Goal: Information Seeking & Learning: Understand process/instructions

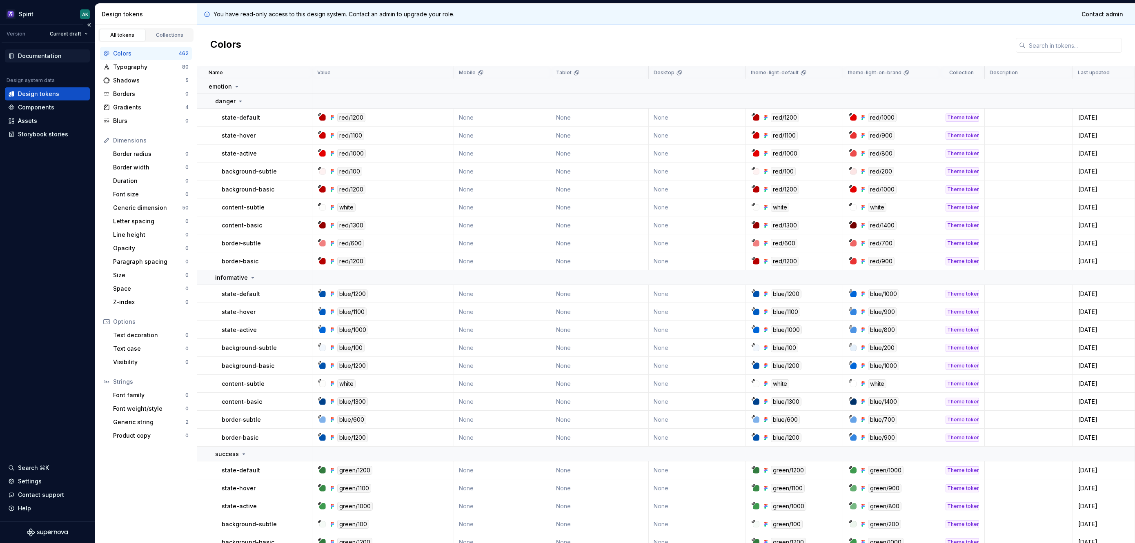
click at [46, 51] on div "Documentation" at bounding box center [47, 55] width 85 height 13
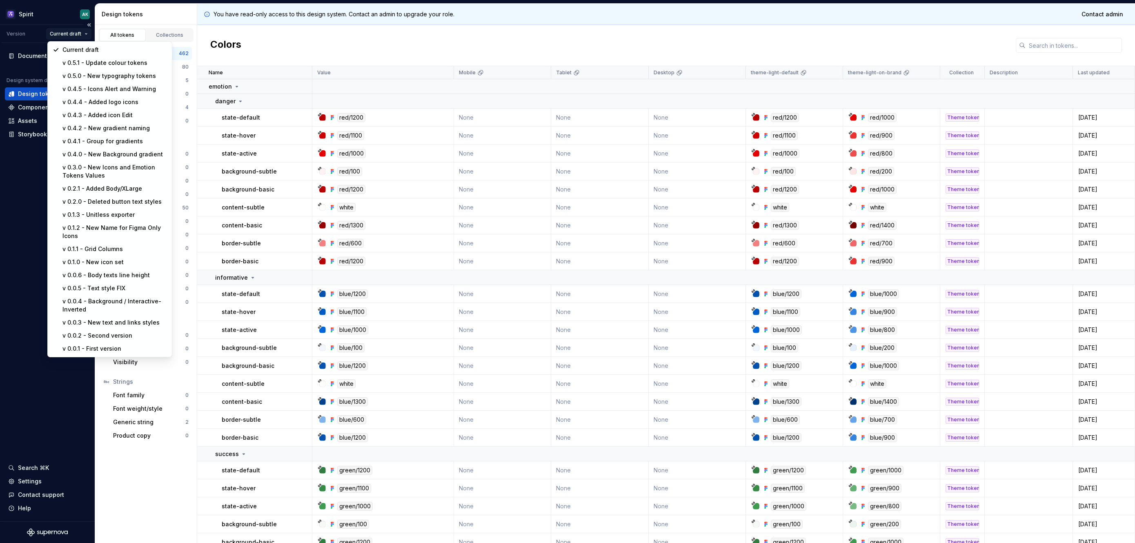
click at [81, 33] on html "Spirit AK Version Current draft Documentation Design system data Design tokens …" at bounding box center [567, 271] width 1135 height 543
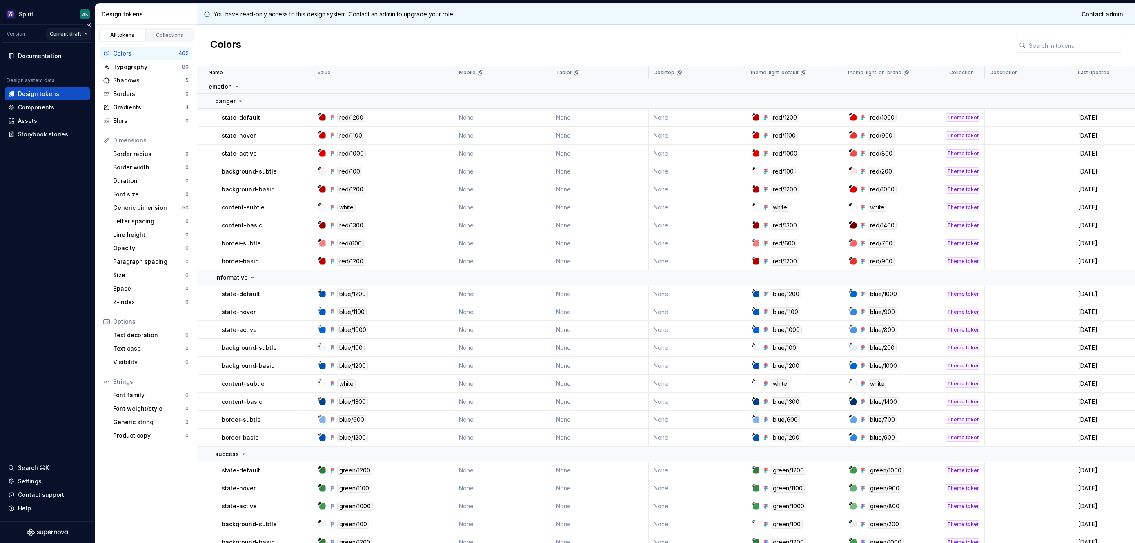
click at [81, 33] on html "Spirit AK Version Current draft Documentation Design system data Design tokens …" at bounding box center [567, 271] width 1135 height 543
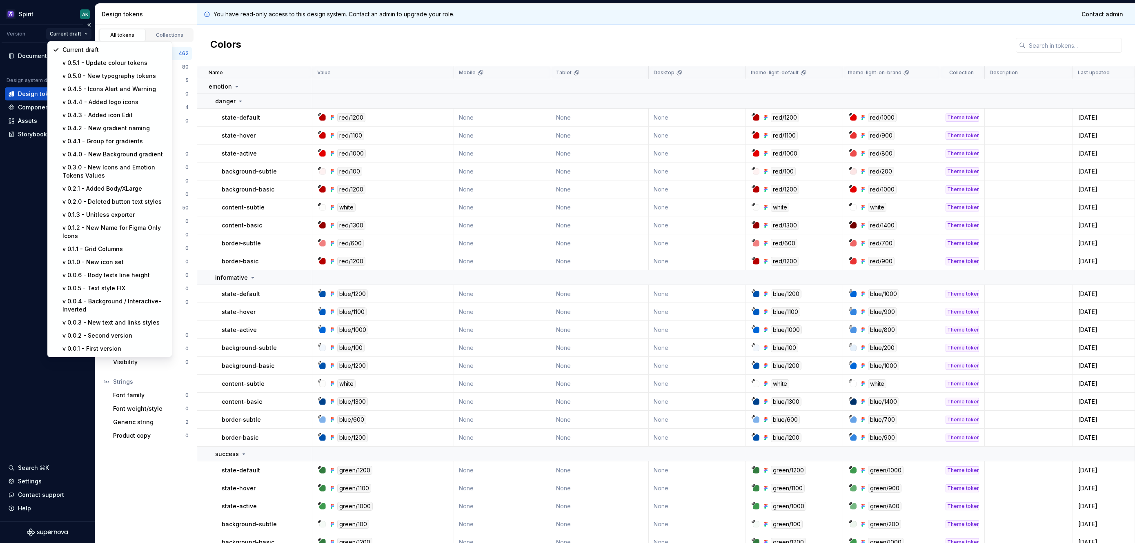
click at [81, 33] on html "Spirit AK Version Current draft Documentation Design system data Design tokens …" at bounding box center [567, 271] width 1135 height 543
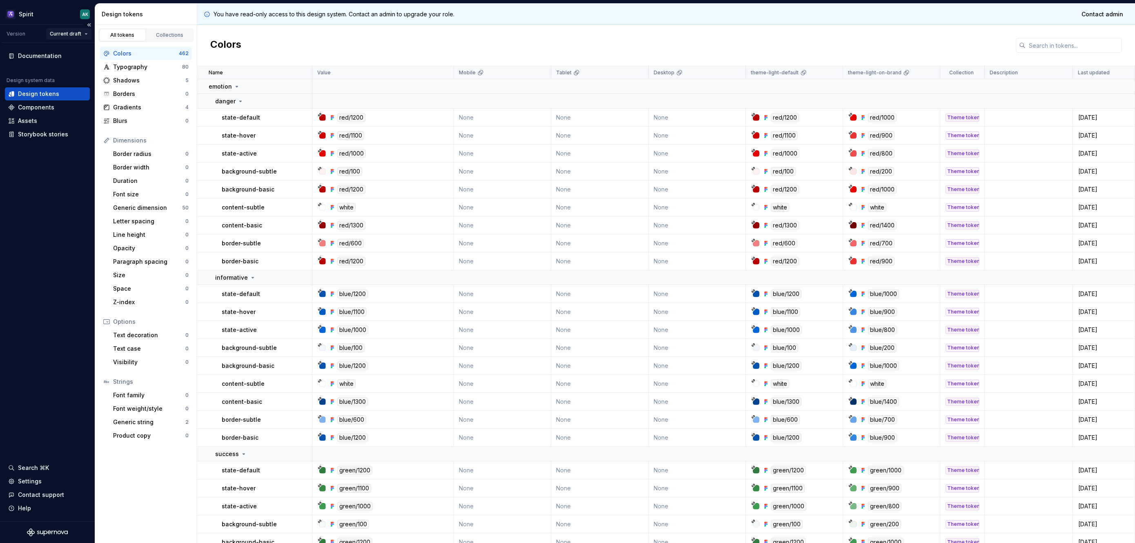
click at [81, 33] on html "Spirit AK Version Current draft Documentation Design system data Design tokens …" at bounding box center [567, 271] width 1135 height 543
drag, startPoint x: 265, startPoint y: 15, endPoint x: 475, endPoint y: 13, distance: 209.9
click at [475, 13] on div "You have read-only access to this design system. Contact an admin to upgrade yo…" at bounding box center [666, 14] width 938 height 21
click at [478, 14] on div "You have read-only access to this design system. Contact an admin to upgrade yo…" at bounding box center [666, 14] width 938 height 21
